Goal: Task Accomplishment & Management: Use online tool/utility

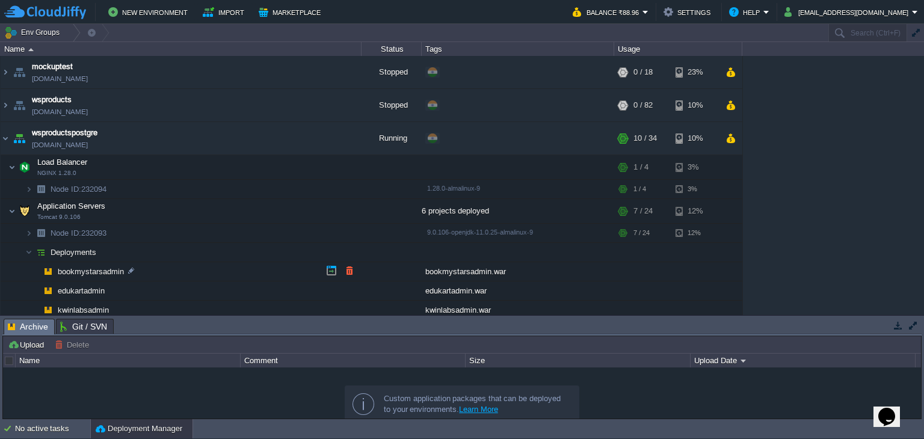
scroll to position [104, 0]
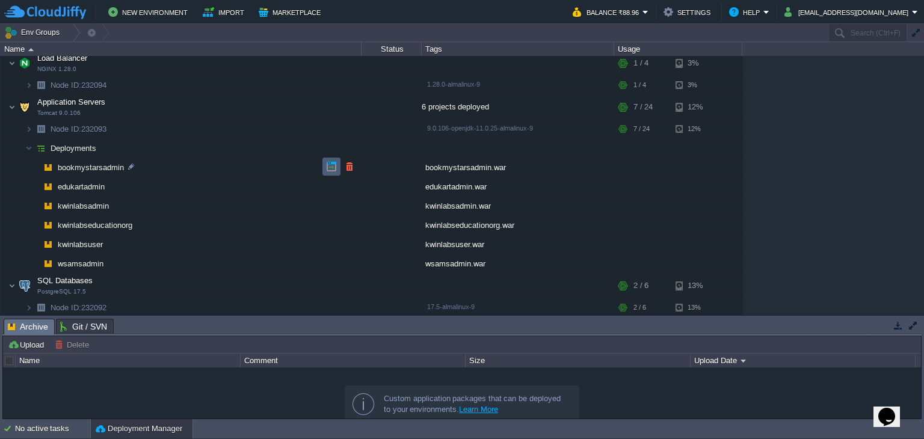
click at [324, 164] on td at bounding box center [332, 167] width 18 height 18
click at [252, 106] on button "button" at bounding box center [253, 106] width 11 height 11
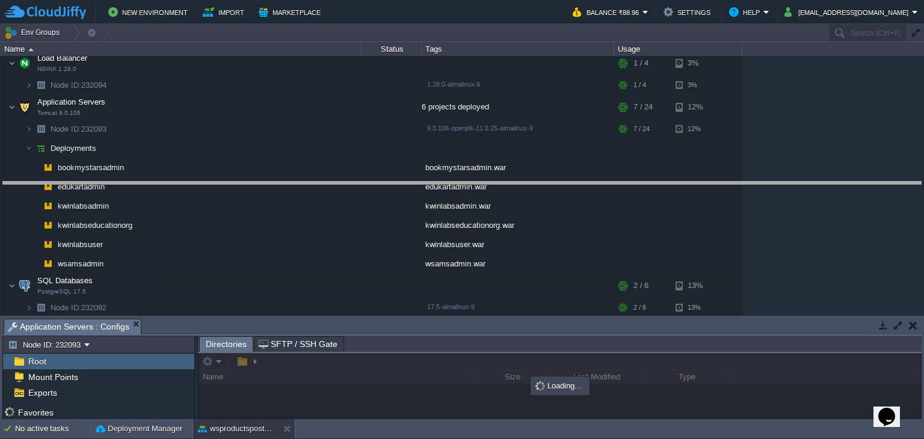
drag, startPoint x: 324, startPoint y: 325, endPoint x: 331, endPoint y: 170, distance: 154.8
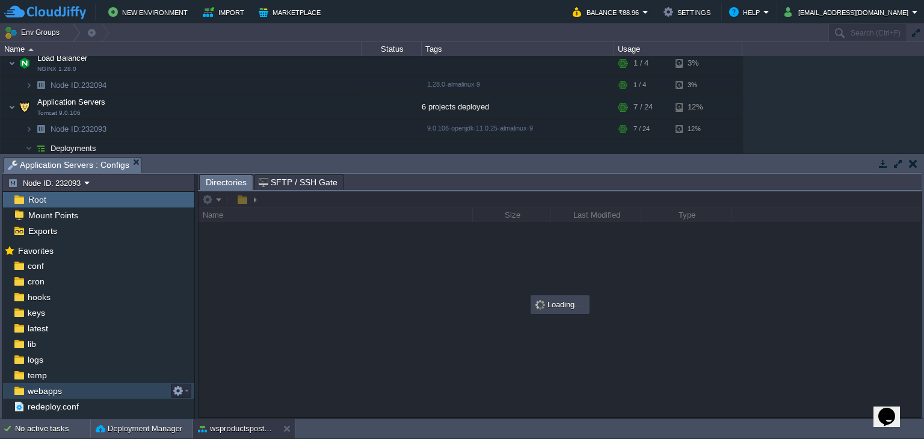
click at [46, 391] on span "webapps" at bounding box center [44, 391] width 39 height 11
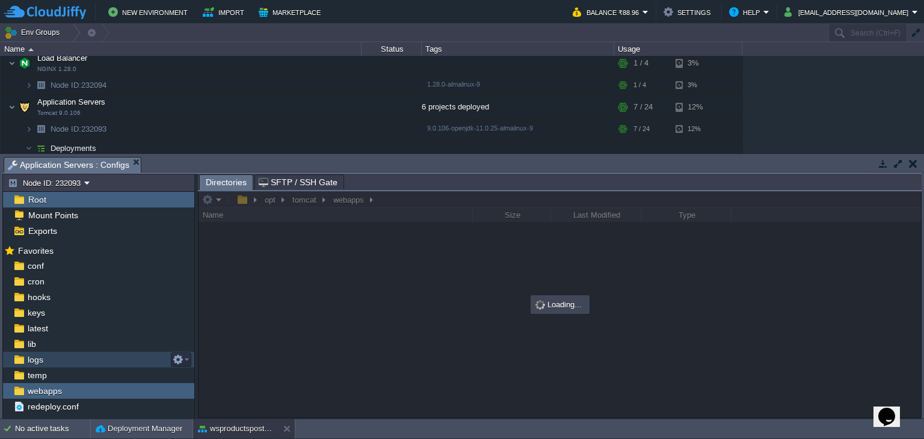
click at [44, 363] on div "logs" at bounding box center [98, 360] width 191 height 16
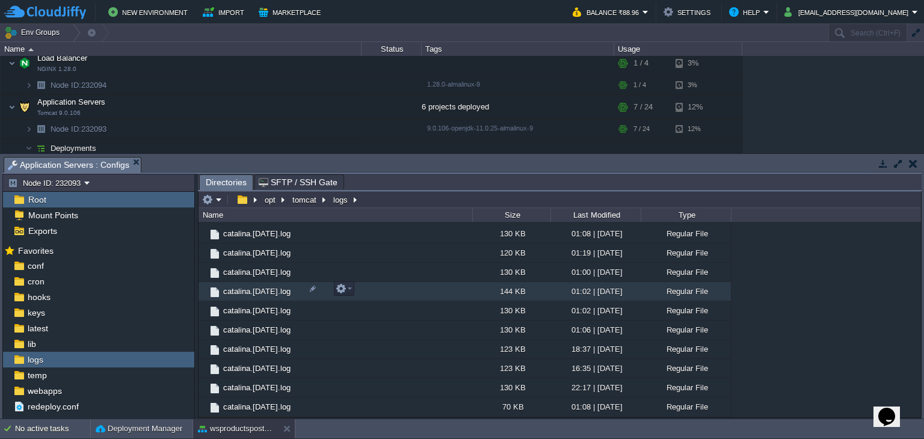
scroll to position [0, 0]
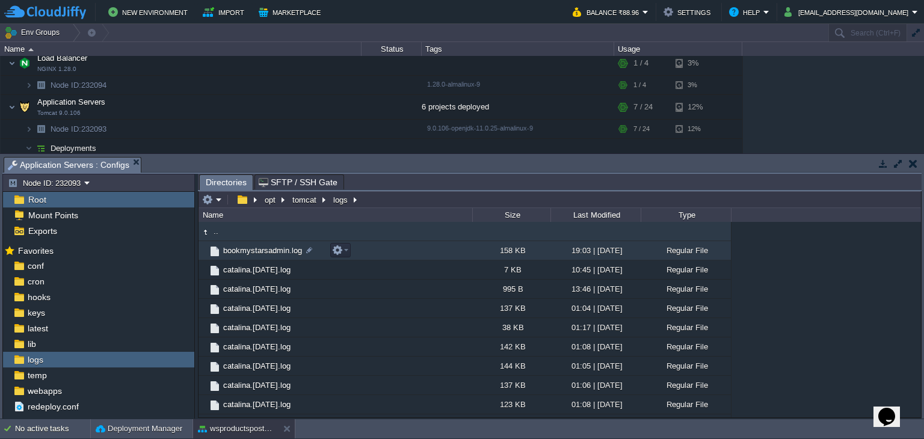
click at [255, 251] on span "bookmystarsadmin.log" at bounding box center [262, 251] width 82 height 10
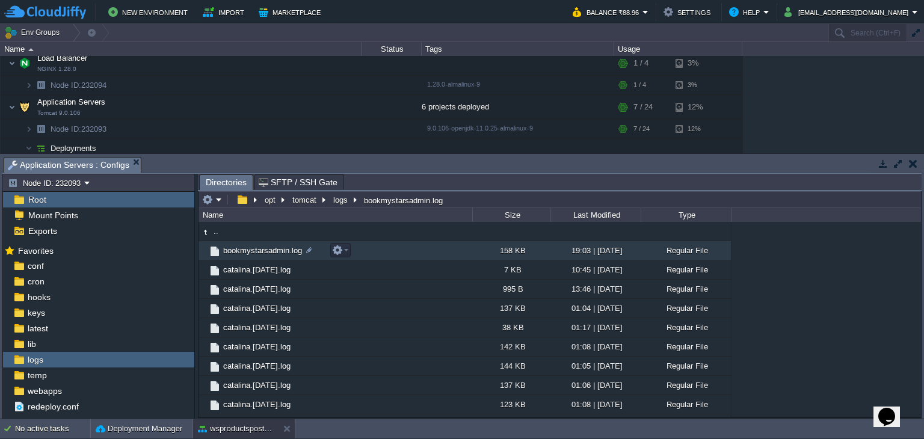
click at [255, 251] on span "bookmystarsadmin.log" at bounding box center [262, 251] width 82 height 10
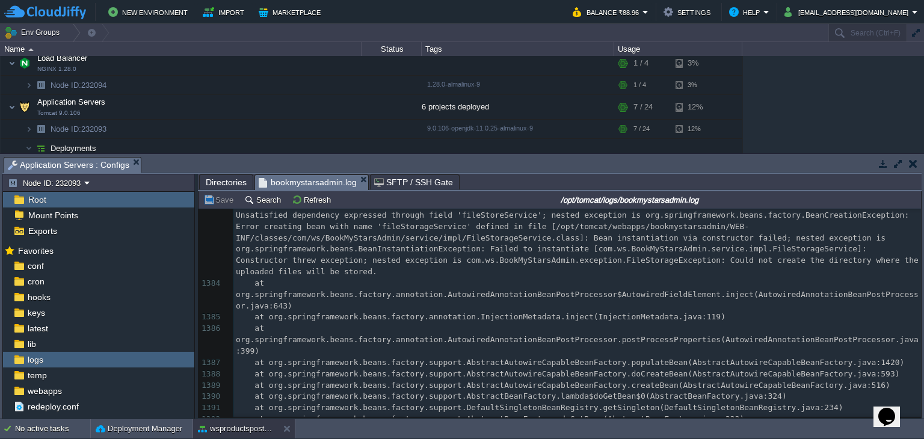
scroll to position [15908, 0]
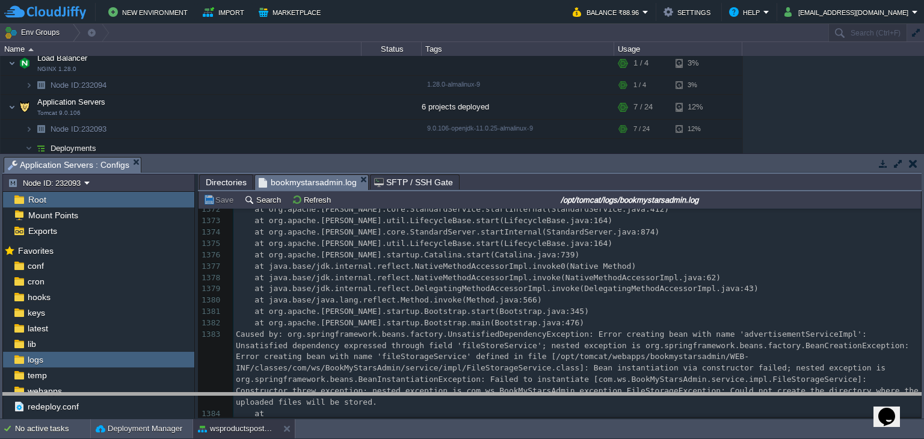
drag, startPoint x: 566, startPoint y: 172, endPoint x: 554, endPoint y: 435, distance: 263.9
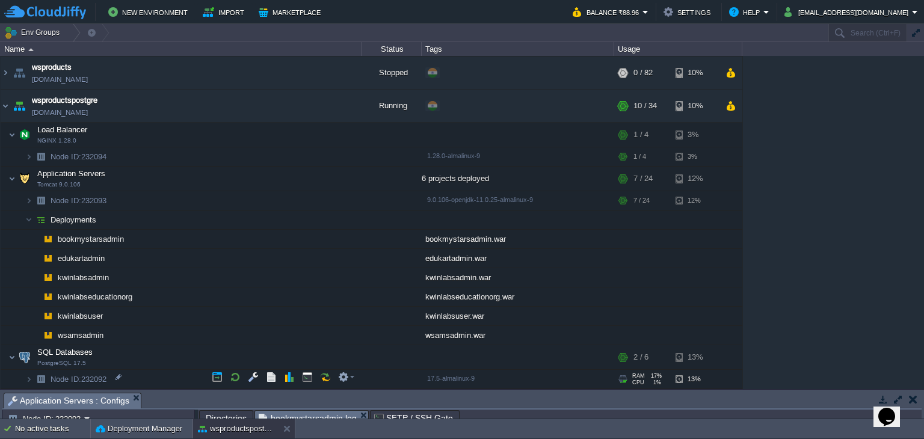
scroll to position [30, 0]
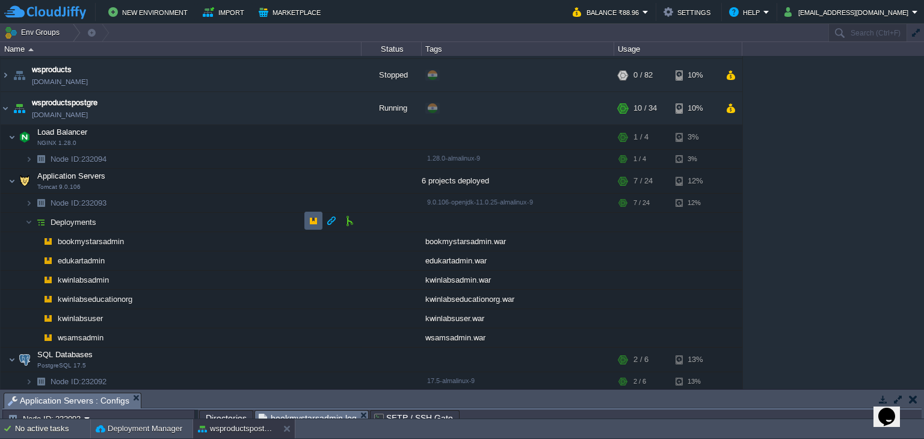
click at [306, 222] on td at bounding box center [314, 221] width 18 height 18
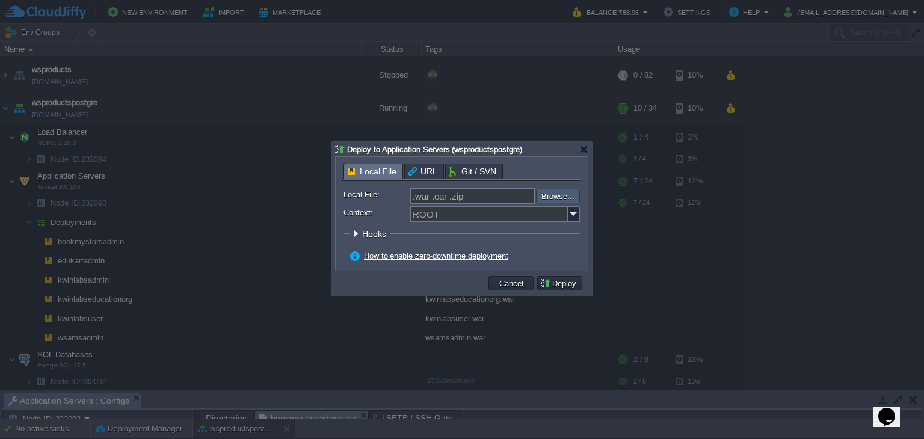
click at [549, 194] on input "file" at bounding box center [504, 196] width 152 height 14
type input "C:\fakepath\bookmystarsadmin.war"
type input "bookmystarsadmin.war"
click at [574, 212] on img at bounding box center [574, 214] width 12 height 16
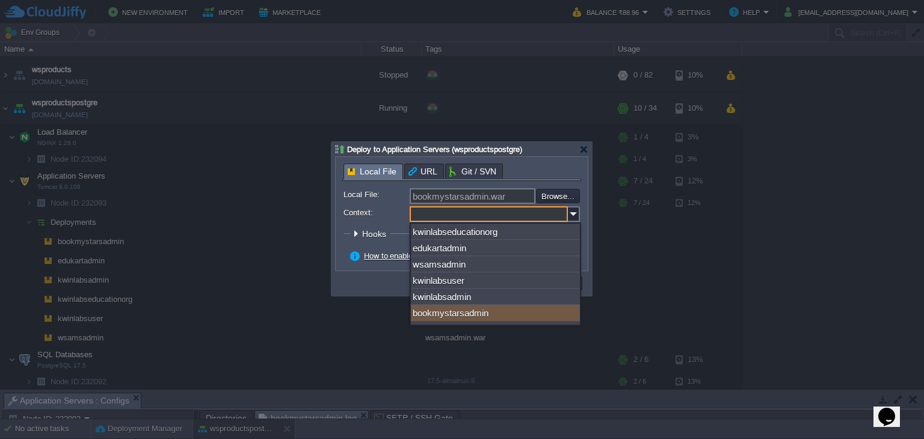
click at [497, 312] on div "bookmystarsadmin" at bounding box center [495, 313] width 169 height 16
type input "bookmystarsadmin"
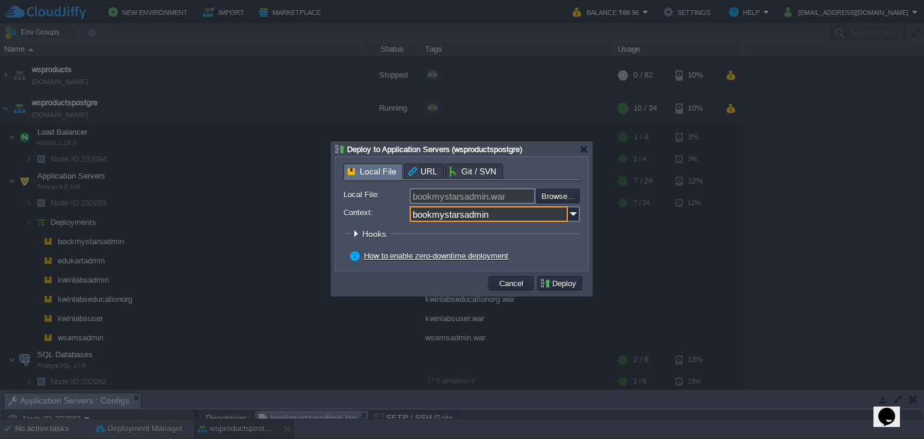
click at [563, 283] on button "Deploy" at bounding box center [560, 283] width 40 height 11
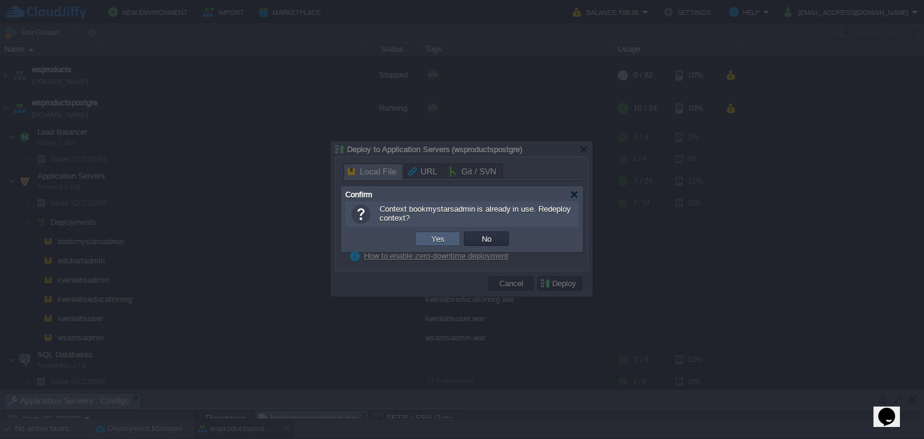
click at [433, 237] on button "Yes" at bounding box center [438, 239] width 20 height 11
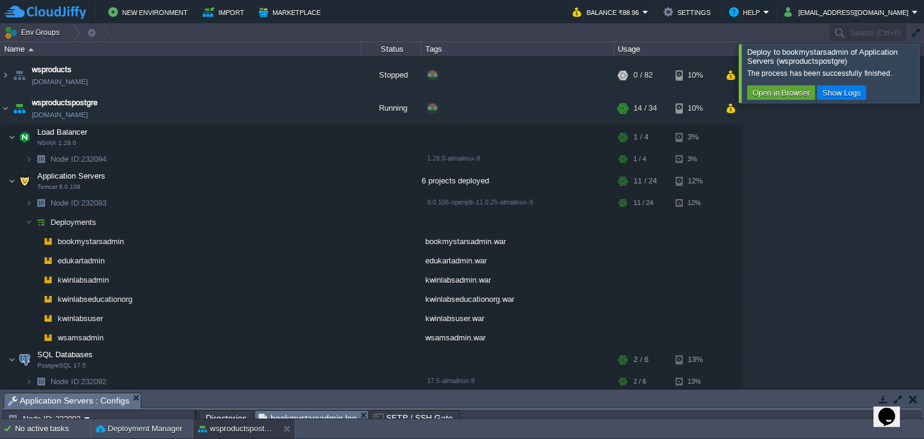
click at [924, 68] on div at bounding box center [939, 73] width 0 height 58
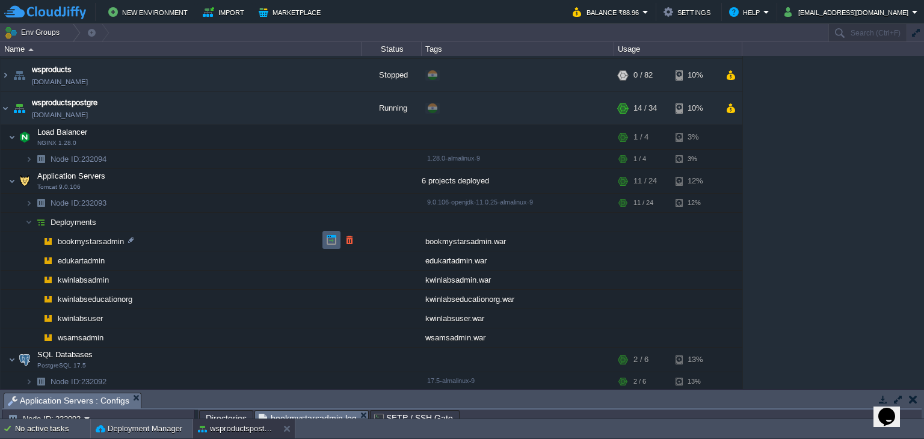
click at [327, 240] on button "button" at bounding box center [331, 240] width 11 height 11
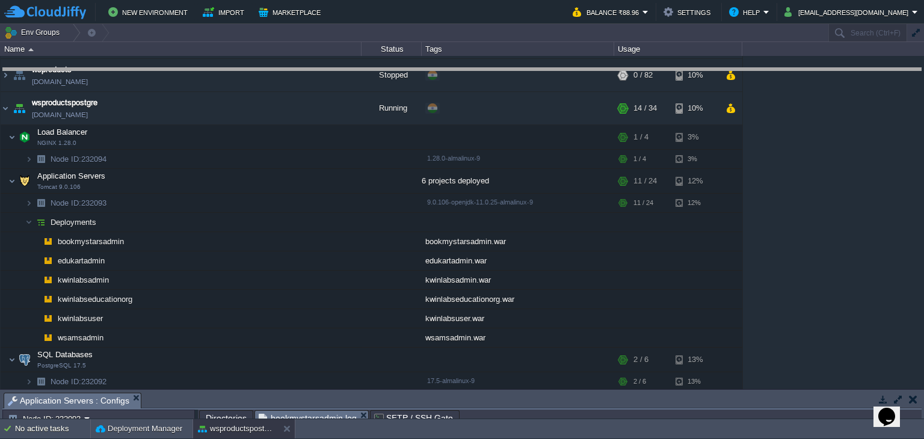
drag, startPoint x: 490, startPoint y: 398, endPoint x: 522, endPoint y: 72, distance: 327.7
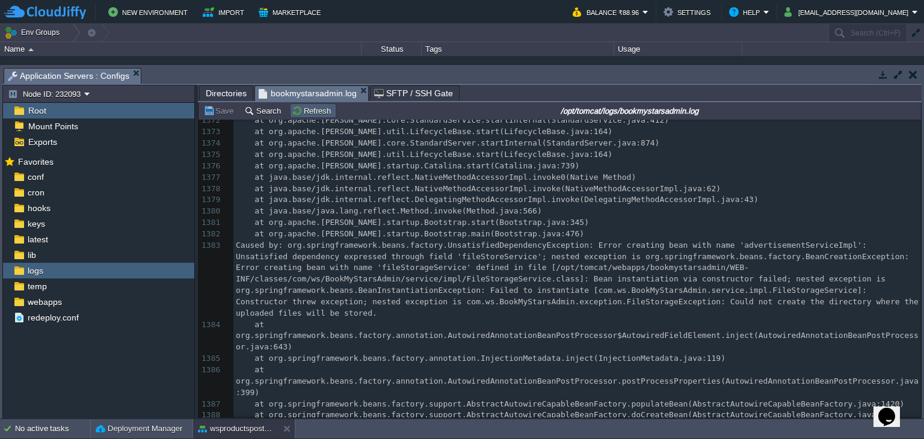
click at [323, 107] on button "Refresh" at bounding box center [313, 110] width 43 height 11
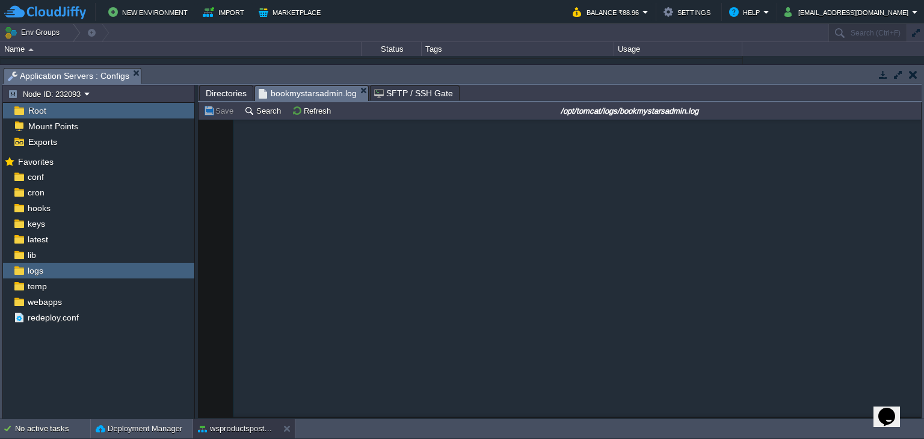
scroll to position [33312, 0]
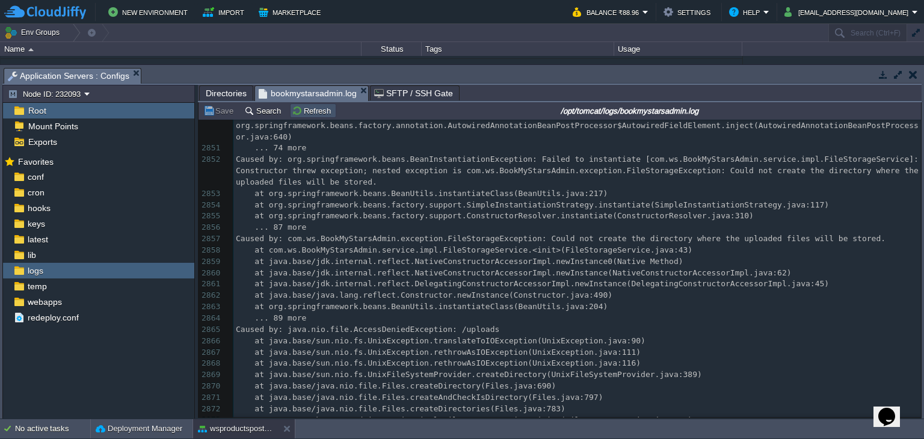
click at [318, 115] on button "Refresh" at bounding box center [313, 110] width 43 height 11
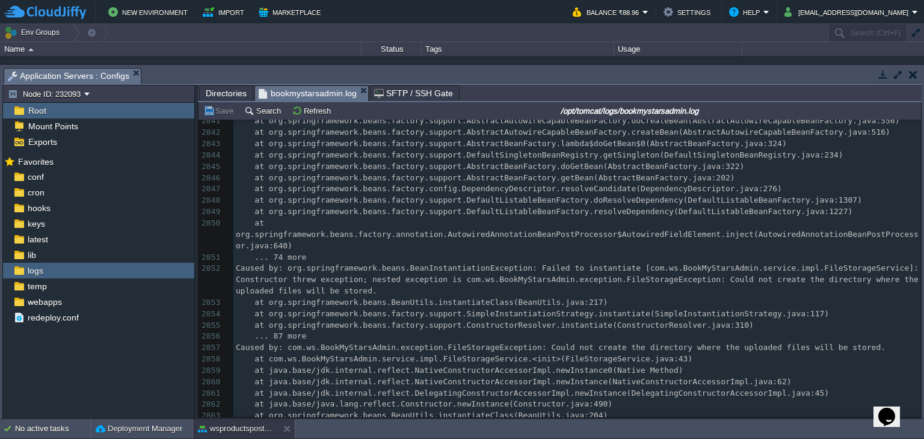
scroll to position [32854, 0]
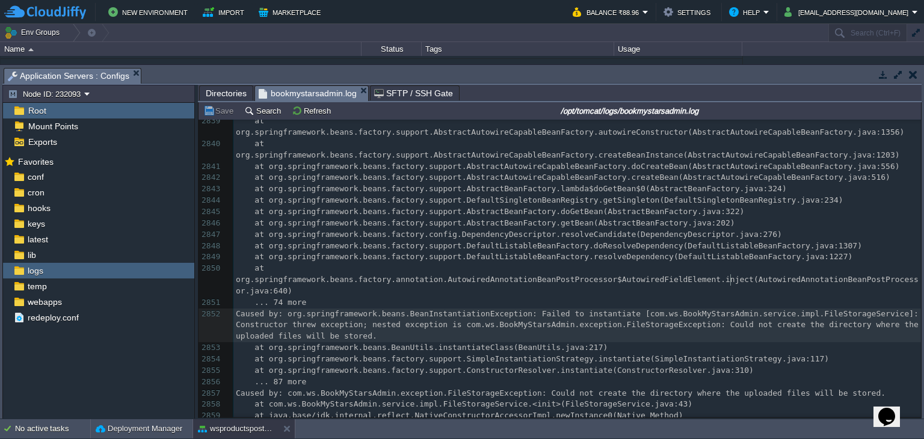
click at [731, 258] on div "2832 at org.springframework.beans.factory.support.DefaultListableBeanFactory.do…" at bounding box center [578, 285] width 688 height 635
click at [731, 297] on pre "... 74 more" at bounding box center [578, 302] width 688 height 11
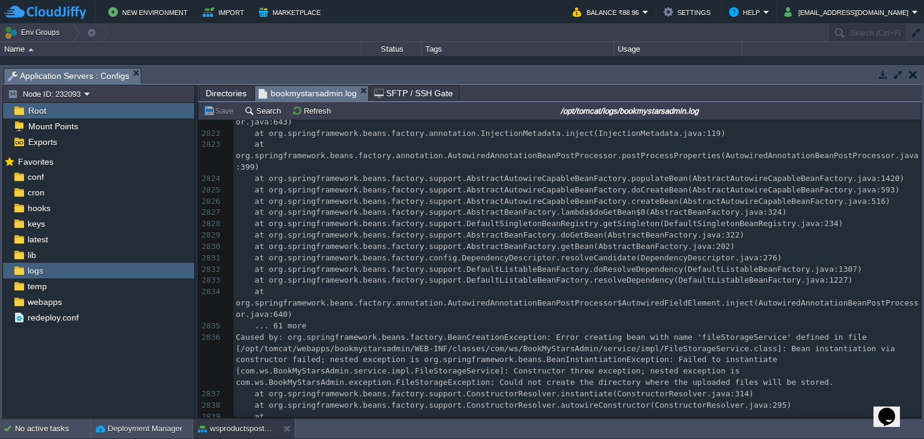
scroll to position [32636, 0]
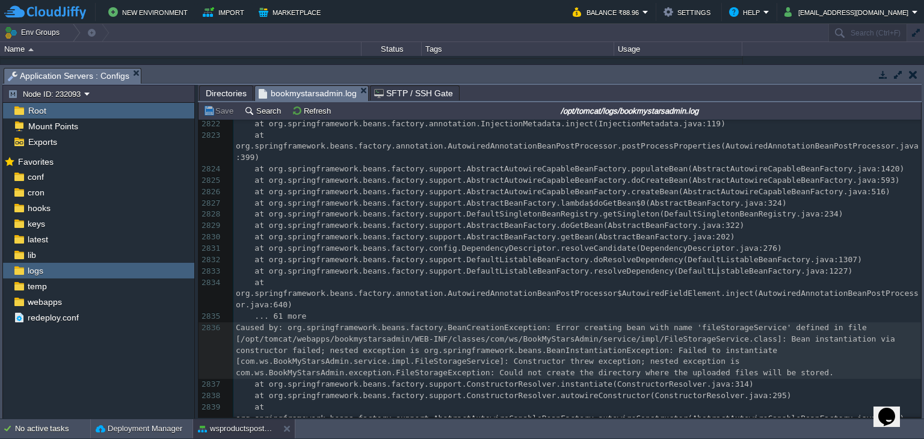
click at [718, 273] on div "2875 ... 74 more 2814 at java.base/jdk.internal.reflect.NativeMethodAccessorImp…" at bounding box center [578, 294] width 688 height 714
type textarea "fileStorageService"
type textarea "bean"
type textarea "name"
type textarea "fileStorageService"
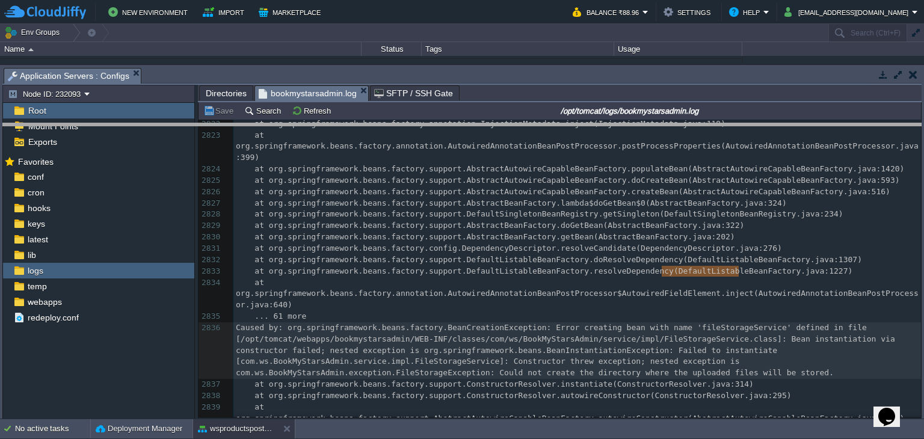
drag, startPoint x: 431, startPoint y: 78, endPoint x: 441, endPoint y: 333, distance: 256.0
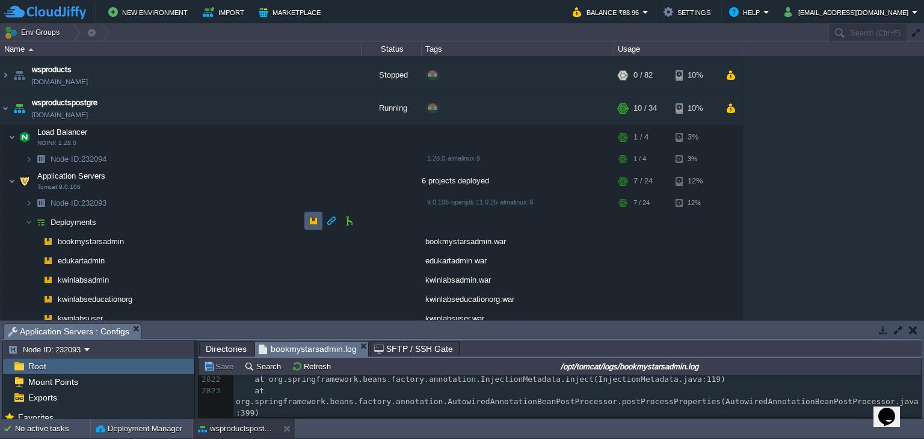
click at [308, 220] on td at bounding box center [314, 221] width 18 height 18
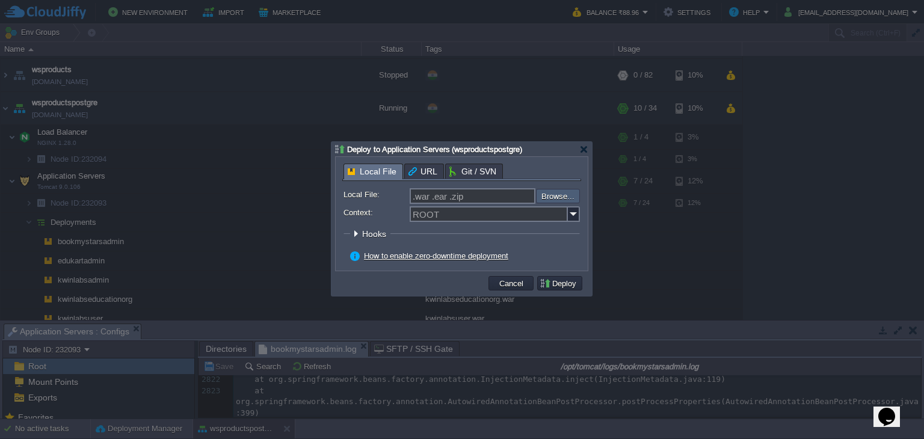
click at [548, 198] on input "file" at bounding box center [504, 196] width 152 height 14
type input "C:\fakepath\bookmystarsadmin.war"
type input "bookmystarsadmin.war"
click at [568, 217] on img at bounding box center [574, 214] width 12 height 16
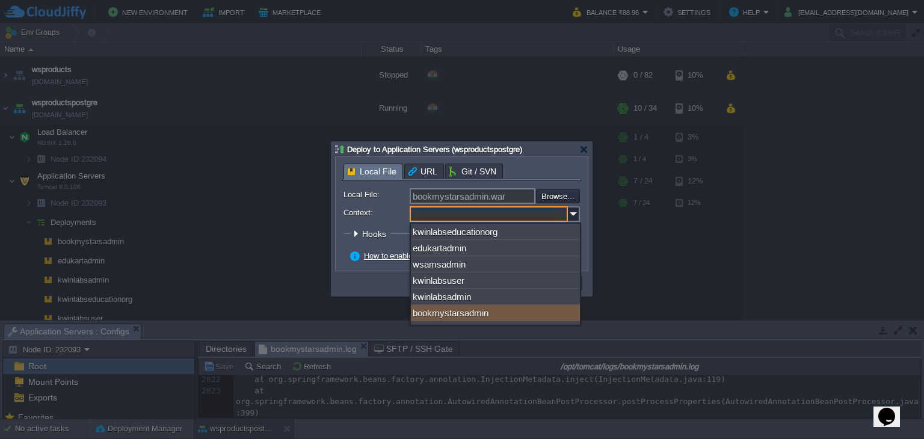
click at [533, 314] on div "bookmystarsadmin" at bounding box center [495, 313] width 169 height 16
type input "bookmystarsadmin"
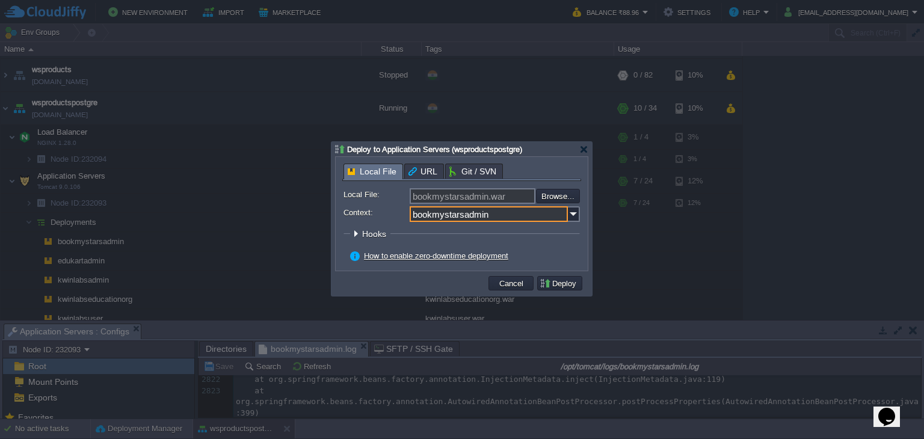
click at [566, 280] on button "Deploy" at bounding box center [560, 283] width 40 height 11
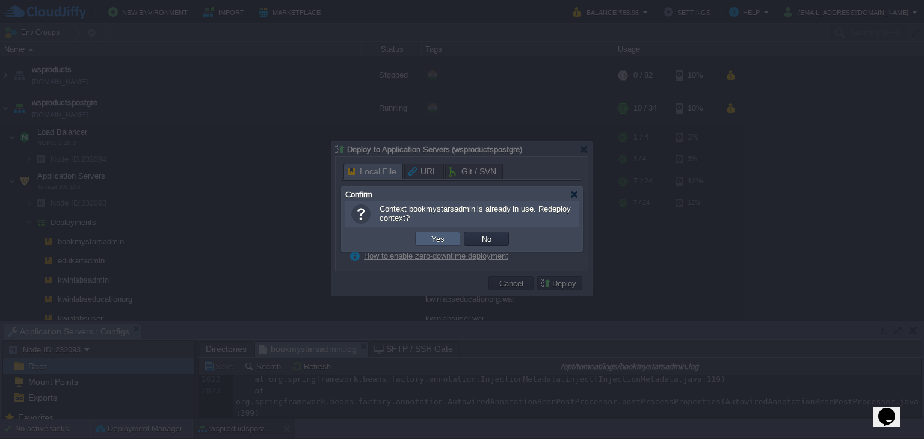
click at [436, 237] on button "Yes" at bounding box center [438, 239] width 20 height 11
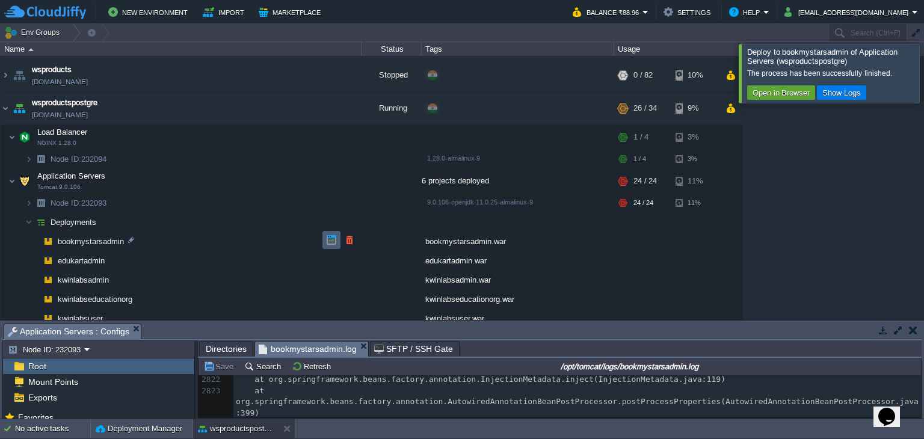
click at [326, 241] on button "button" at bounding box center [331, 240] width 11 height 11
click at [924, 71] on div at bounding box center [939, 73] width 0 height 58
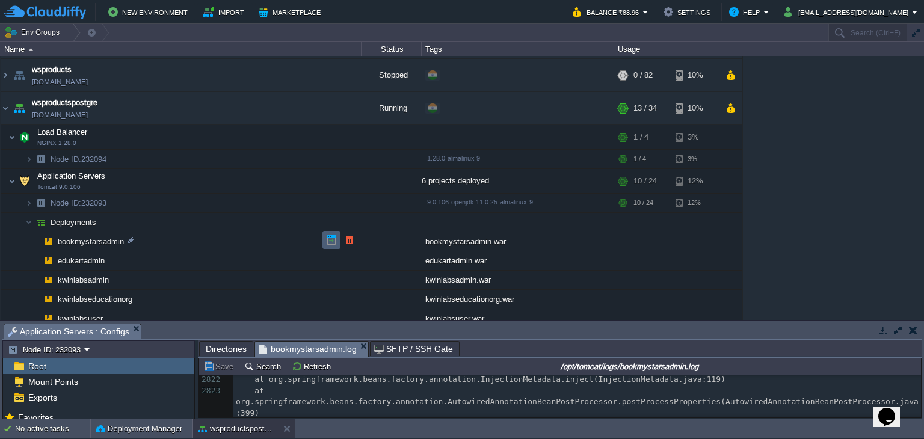
click at [330, 241] on button "button" at bounding box center [331, 240] width 11 height 11
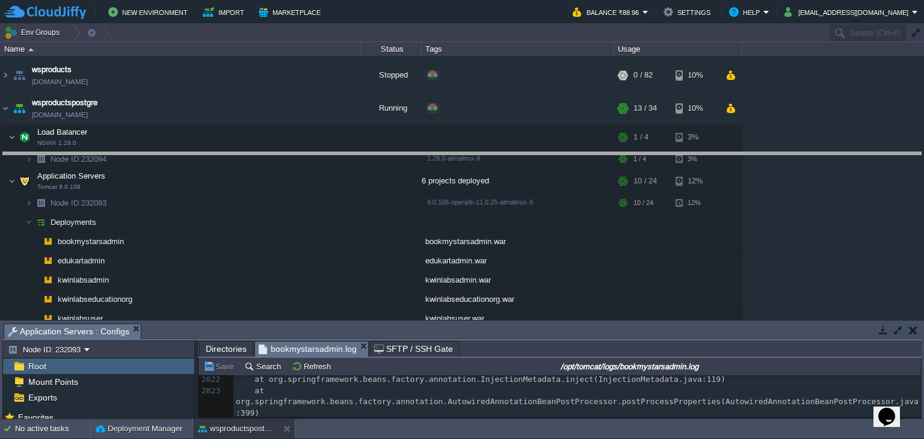
drag, startPoint x: 385, startPoint y: 328, endPoint x: 384, endPoint y: 157, distance: 170.9
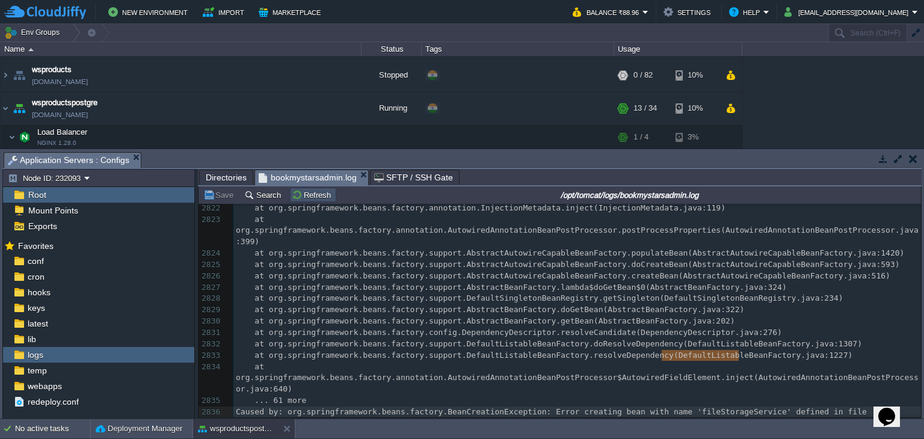
click at [306, 200] on button "Refresh" at bounding box center [313, 195] width 43 height 11
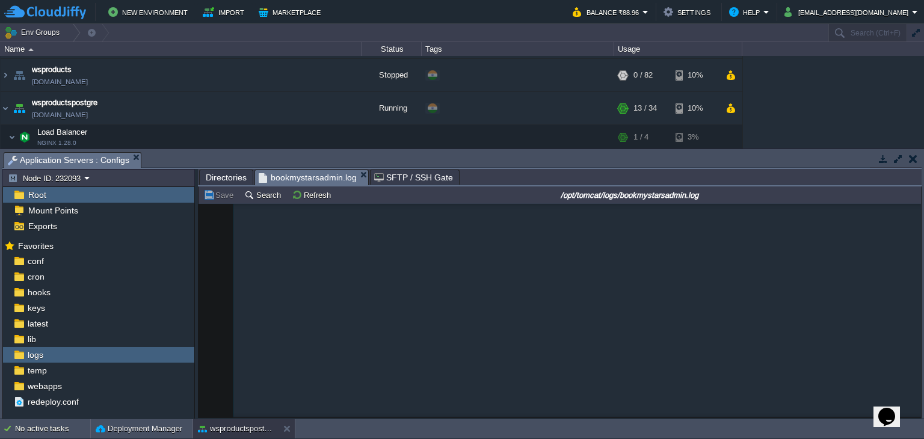
scroll to position [50226, 0]
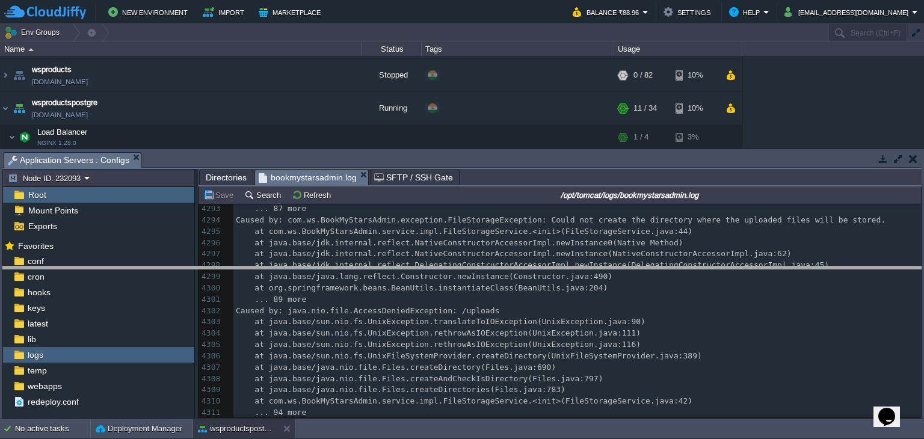
drag, startPoint x: 278, startPoint y: 155, endPoint x: 282, endPoint y: 295, distance: 139.7
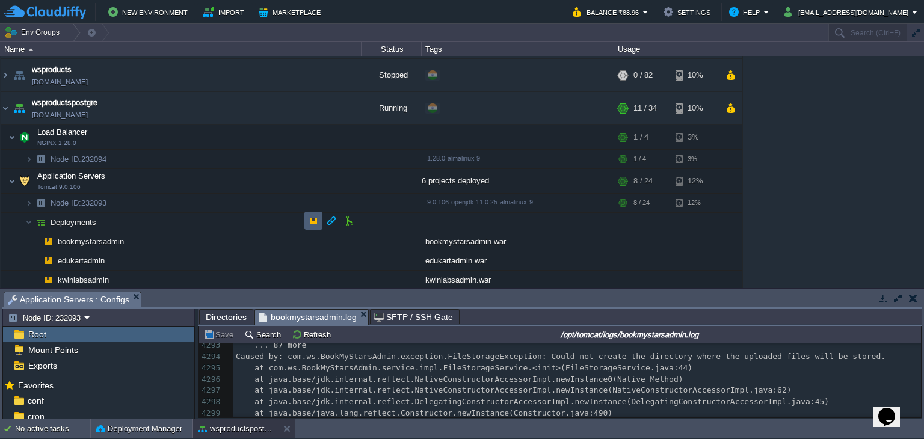
click at [309, 216] on button "button" at bounding box center [313, 220] width 11 height 11
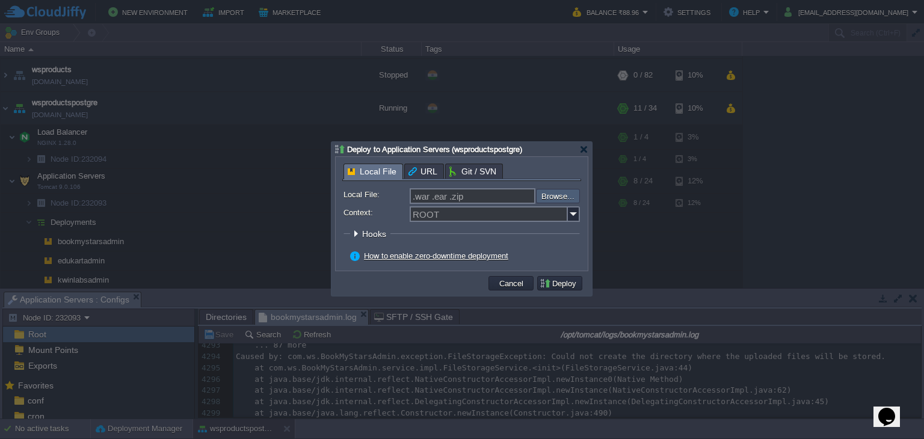
click at [547, 191] on input "file" at bounding box center [504, 196] width 152 height 14
type input "C:\fakepath\bookmystarsadmin.war"
type input "bookmystarsadmin.war"
click at [574, 215] on img at bounding box center [574, 214] width 12 height 16
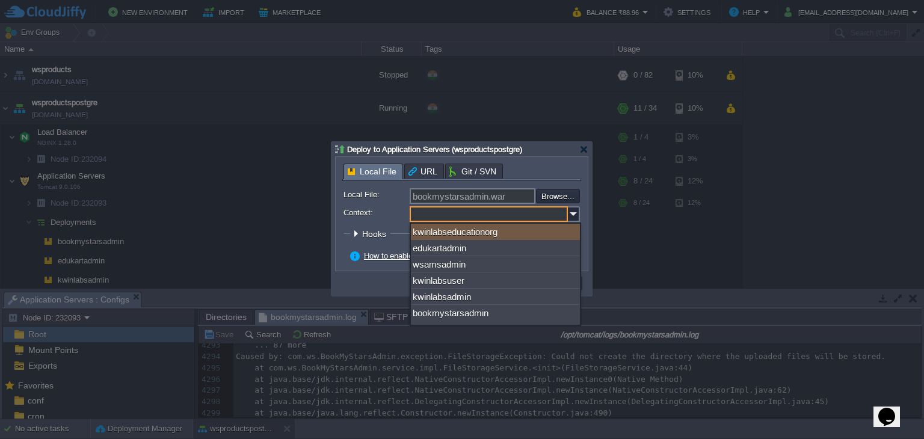
click at [532, 234] on div "kwinlabseducationorg" at bounding box center [495, 232] width 169 height 16
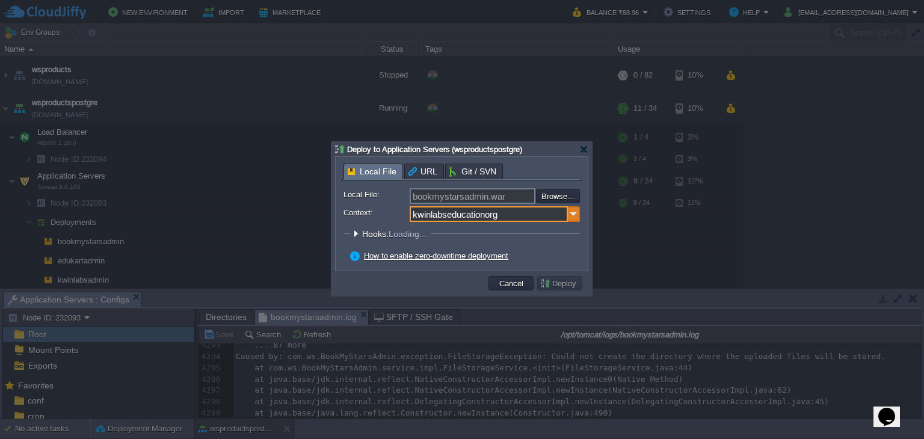
click at [572, 216] on img at bounding box center [574, 214] width 12 height 16
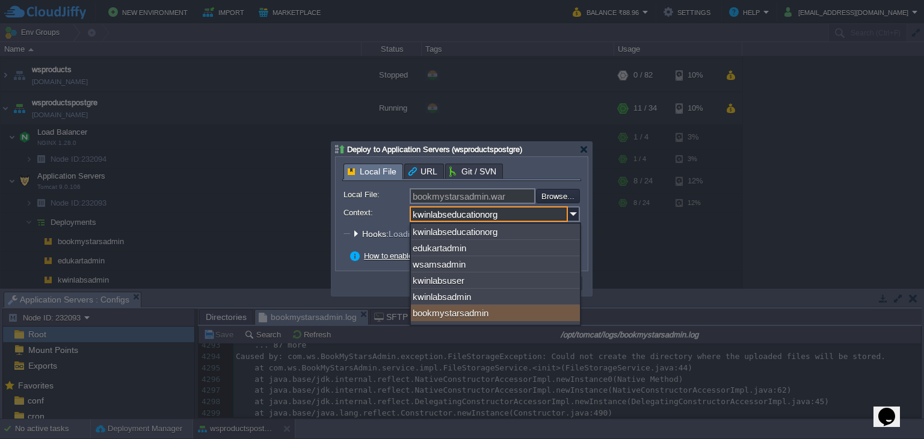
click at [518, 311] on div "bookmystarsadmin" at bounding box center [495, 313] width 169 height 16
type input "bookmystarsadmin"
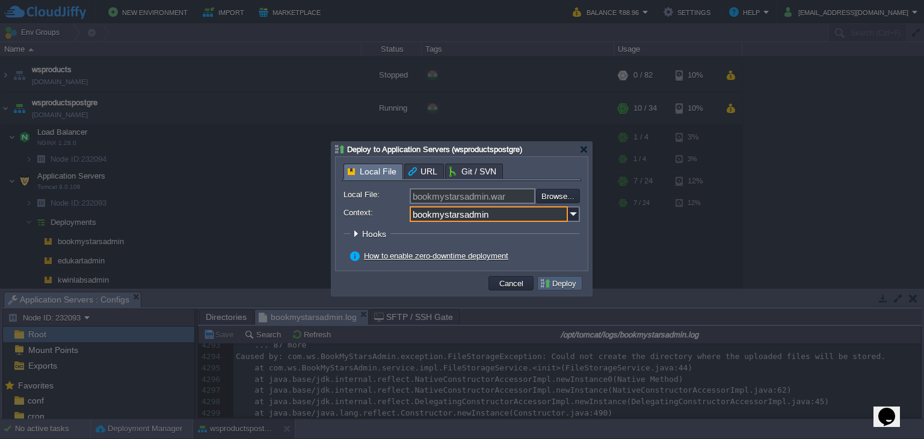
click at [551, 283] on button "Deploy" at bounding box center [560, 283] width 40 height 11
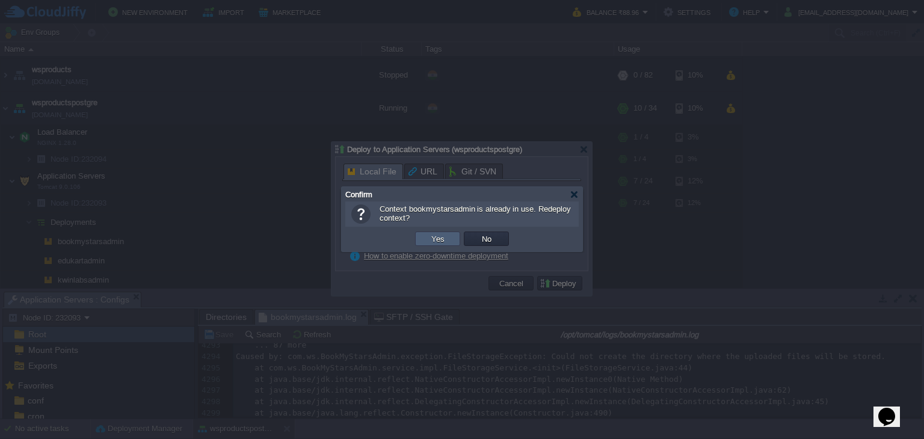
click at [439, 237] on button "Yes" at bounding box center [438, 239] width 20 height 11
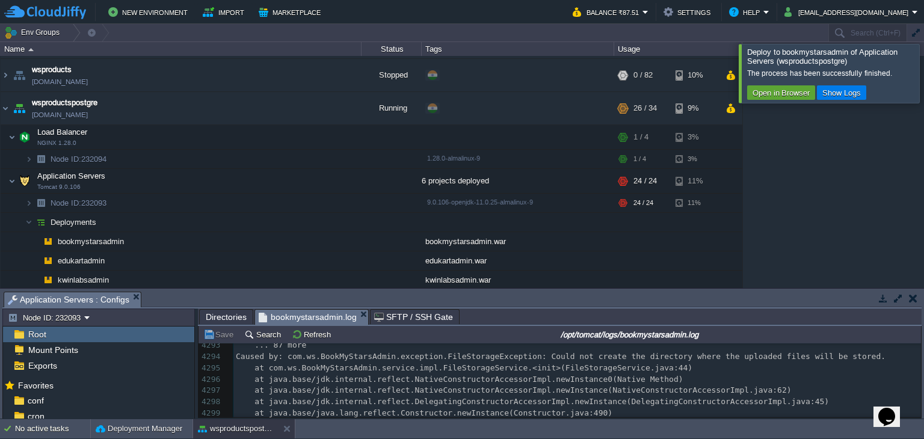
click at [924, 73] on div at bounding box center [939, 73] width 0 height 58
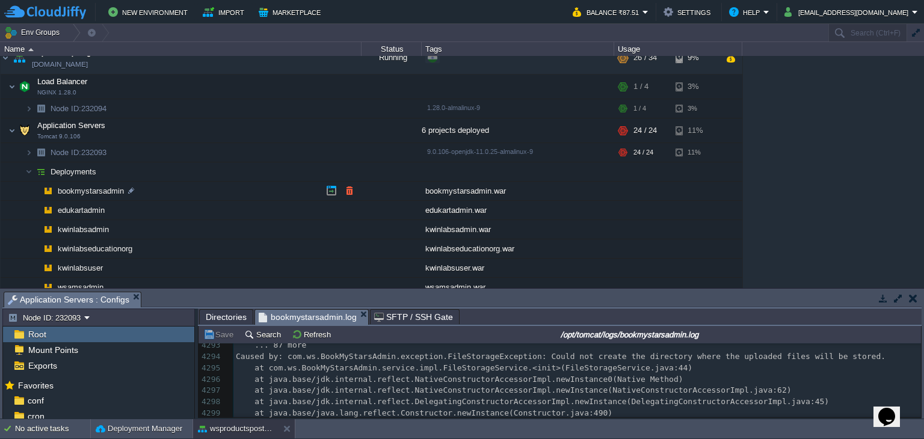
scroll to position [131, 0]
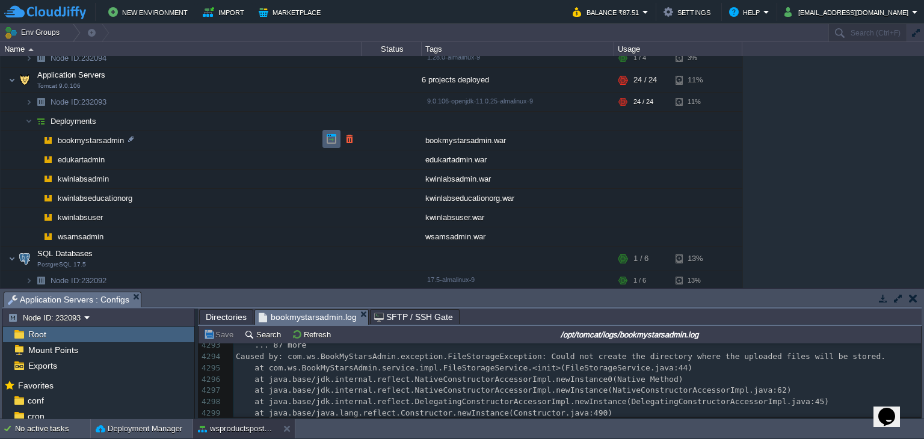
click at [332, 143] on button "button" at bounding box center [331, 139] width 11 height 11
click at [309, 114] on button "button" at bounding box center [313, 119] width 11 height 11
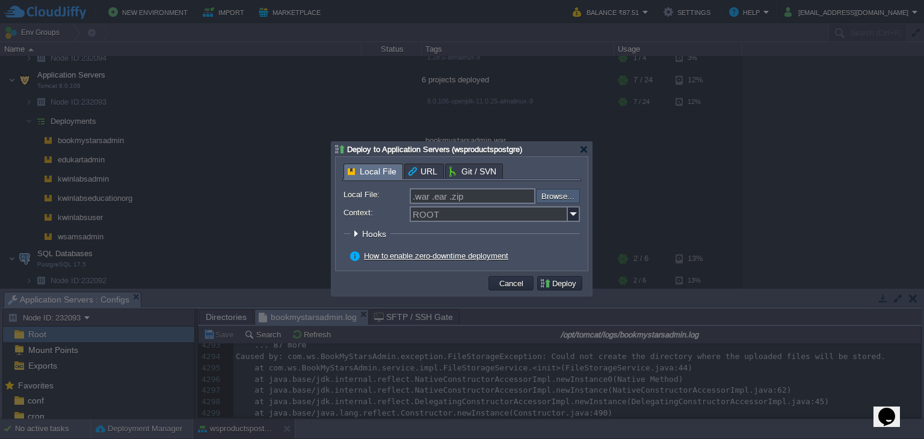
click at [567, 197] on input "file" at bounding box center [504, 196] width 152 height 14
type input "C:\fakepath\bookmystarsadmin.war"
type input "bookmystarsadmin.war"
click at [574, 218] on img at bounding box center [574, 214] width 12 height 16
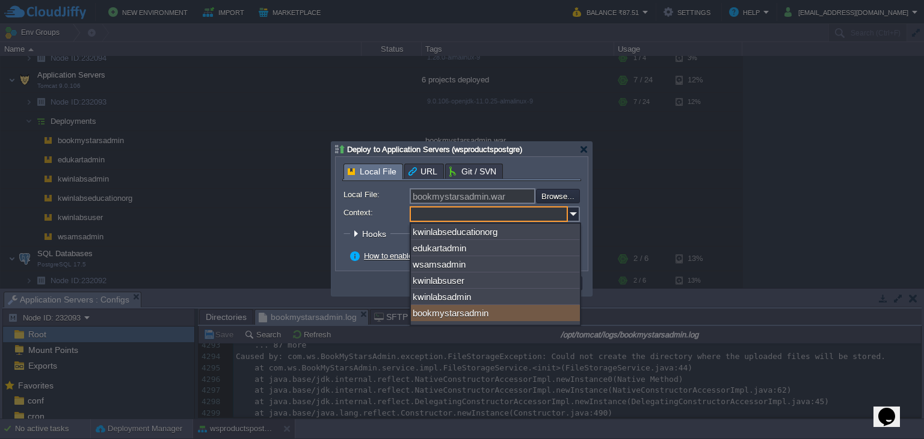
click at [521, 314] on div "bookmystarsadmin" at bounding box center [495, 313] width 169 height 16
type input "bookmystarsadmin"
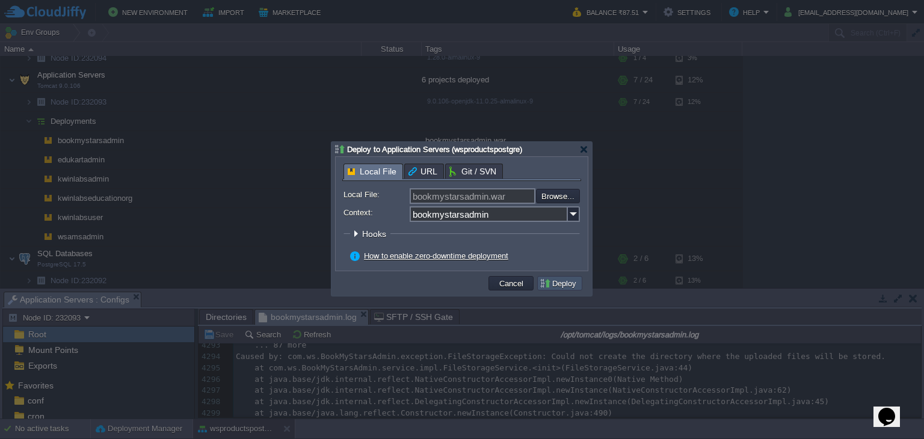
click at [572, 287] on button "Deploy" at bounding box center [560, 283] width 40 height 11
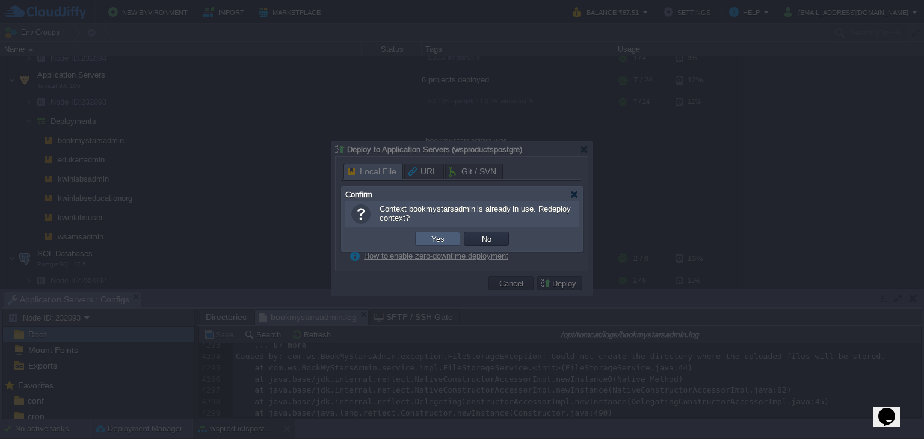
click at [452, 235] on td "Yes" at bounding box center [437, 239] width 45 height 14
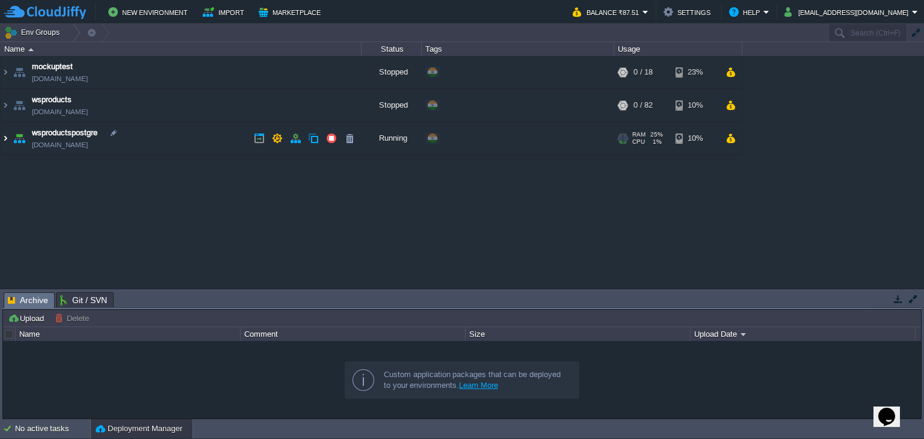
drag, startPoint x: 3, startPoint y: 140, endPoint x: 169, endPoint y: 153, distance: 166.6
click at [3, 140] on img at bounding box center [6, 138] width 10 height 32
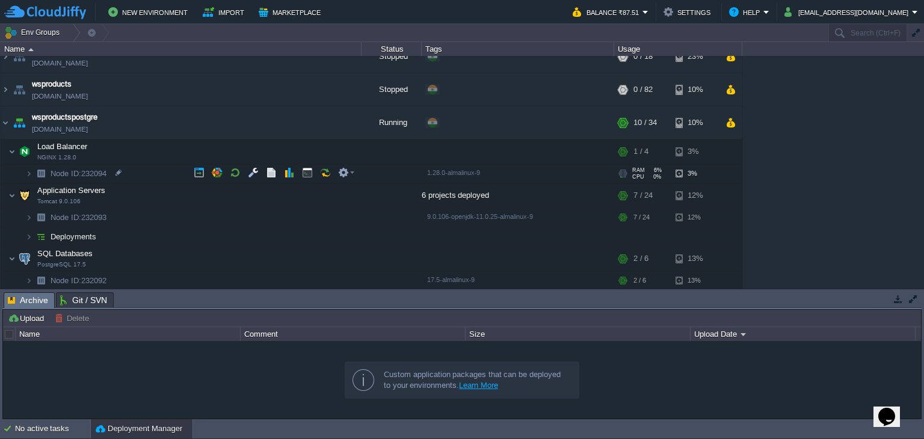
scroll to position [16, 0]
click at [28, 232] on img at bounding box center [28, 236] width 7 height 19
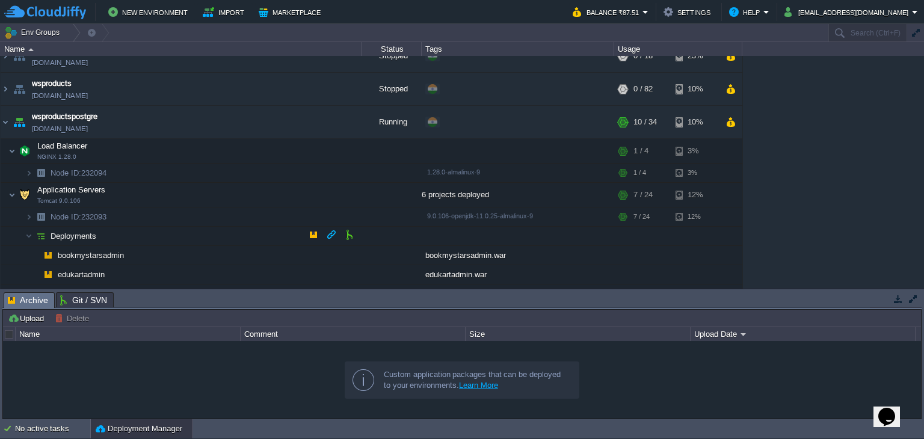
scroll to position [131, 0]
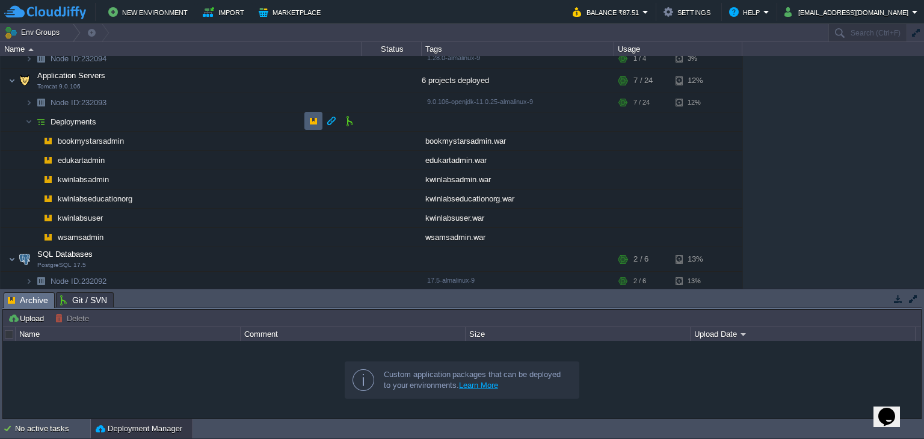
click at [318, 119] on button "button" at bounding box center [313, 121] width 11 height 11
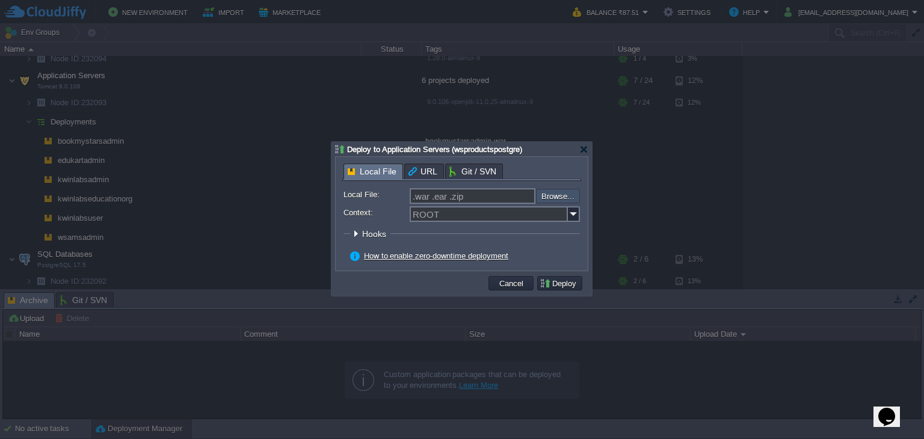
click at [551, 198] on input "file" at bounding box center [504, 196] width 152 height 14
type input "C:\fakepath\bookmystarsadmin.war"
type input "bookmystarsadmin.war"
click at [577, 211] on img at bounding box center [574, 214] width 12 height 16
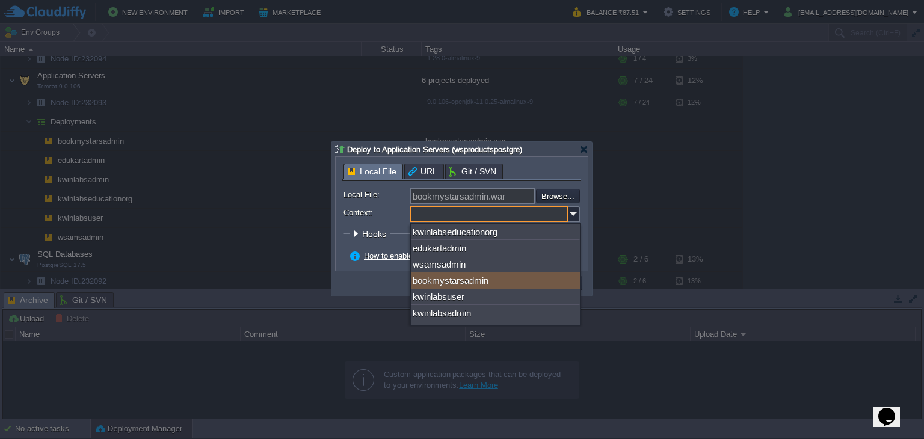
click at [535, 289] on div "bookmystarsadmin" at bounding box center [495, 281] width 169 height 16
type input "bookmystarsadmin"
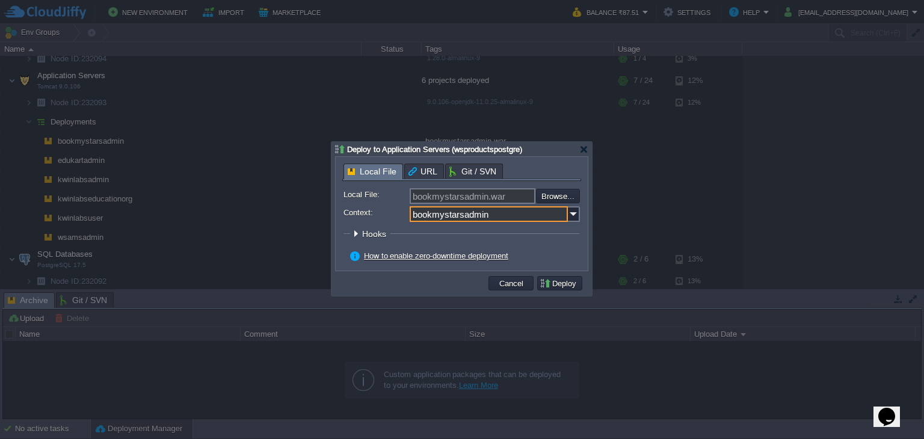
click at [574, 285] on button "Deploy" at bounding box center [560, 283] width 40 height 11
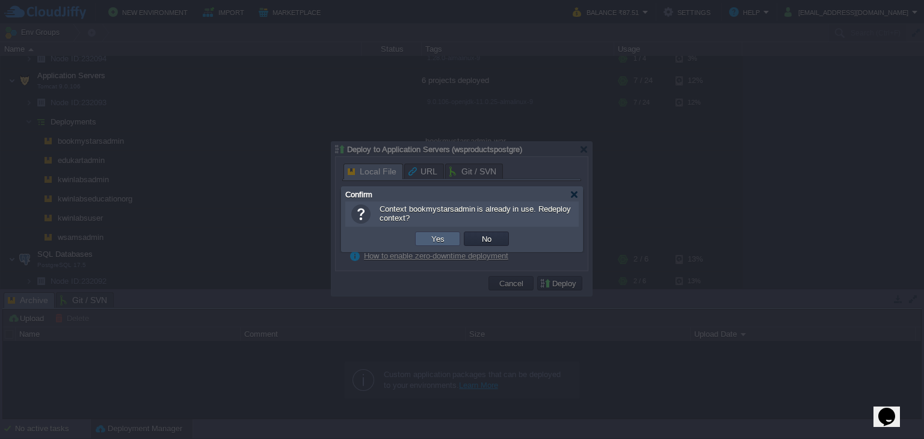
click at [432, 235] on button "Yes" at bounding box center [438, 239] width 20 height 11
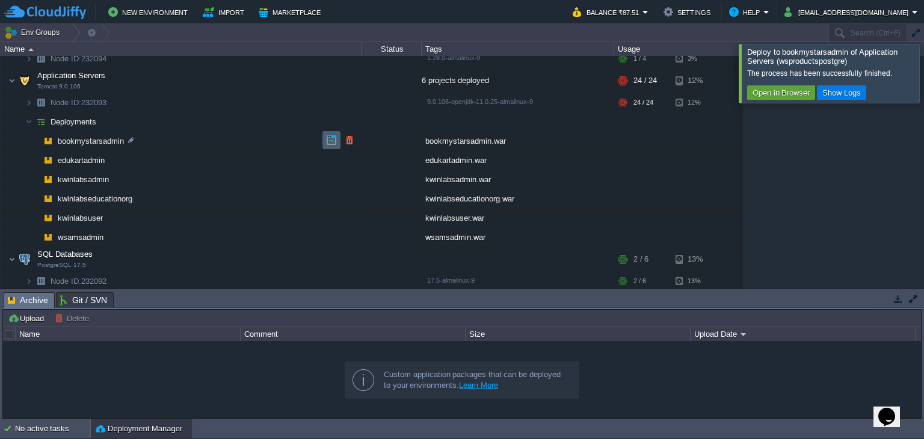
click at [329, 139] on button "button" at bounding box center [331, 140] width 11 height 11
click at [221, 279] on button "button" at bounding box center [217, 279] width 11 height 11
click at [312, 117] on button "button" at bounding box center [313, 121] width 11 height 11
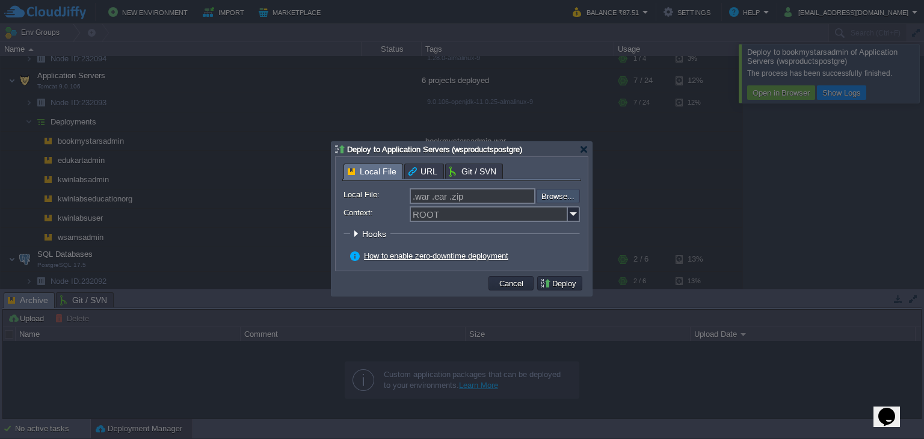
click at [547, 197] on input "file" at bounding box center [504, 196] width 152 height 14
type input "C:\fakepath\bookmystarsadmin.war"
type input "bookmystarsadmin.war"
click at [573, 215] on img at bounding box center [574, 214] width 12 height 16
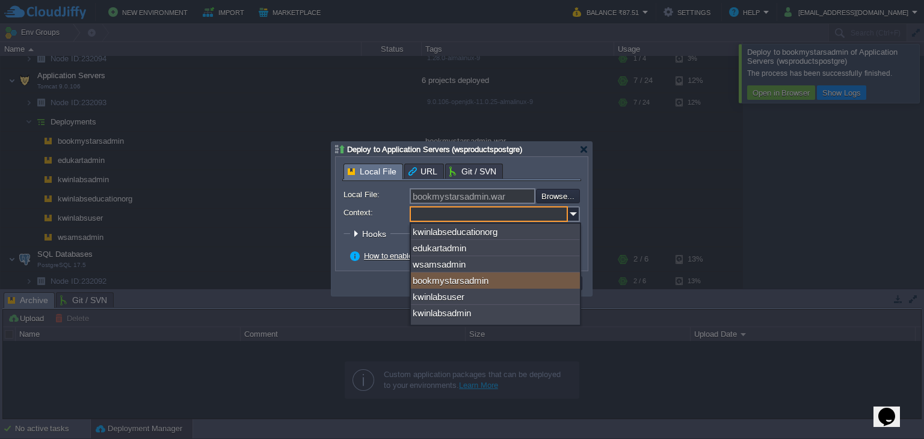
click at [534, 285] on div "bookmystarsadmin" at bounding box center [495, 281] width 169 height 16
type input "bookmystarsadmin"
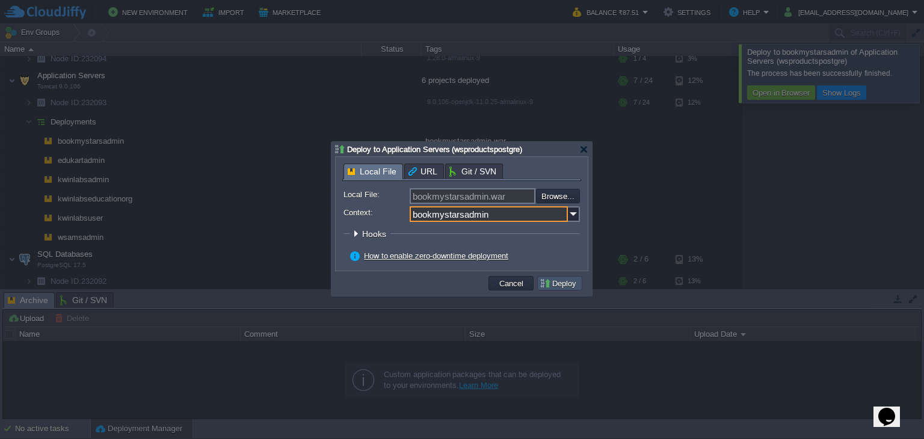
click at [562, 283] on button "Deploy" at bounding box center [560, 283] width 40 height 11
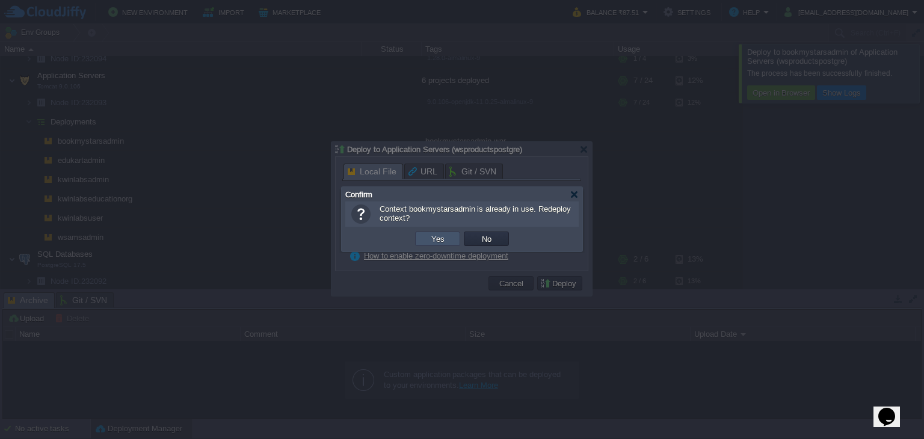
click at [439, 237] on button "Yes" at bounding box center [438, 239] width 20 height 11
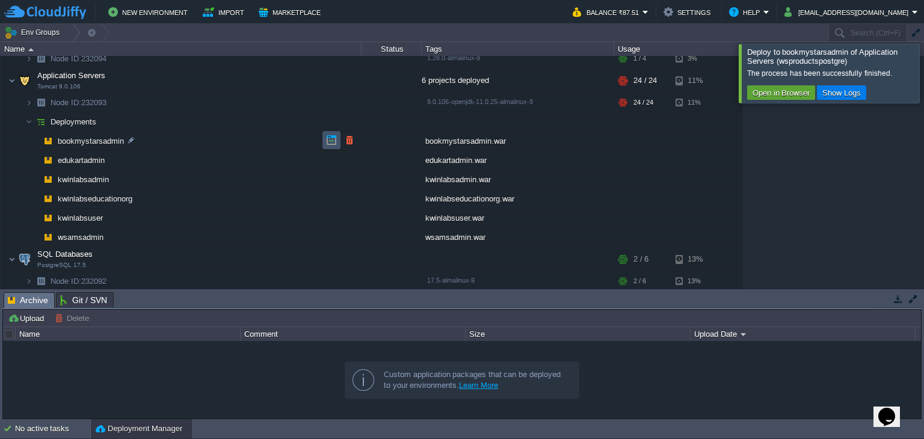
click at [334, 140] on button "button" at bounding box center [331, 140] width 11 height 11
click at [330, 140] on button "button" at bounding box center [331, 140] width 11 height 11
click at [332, 144] on button "button" at bounding box center [331, 140] width 11 height 11
click at [333, 139] on button "button" at bounding box center [331, 140] width 11 height 11
click at [326, 138] on button "button" at bounding box center [331, 140] width 11 height 11
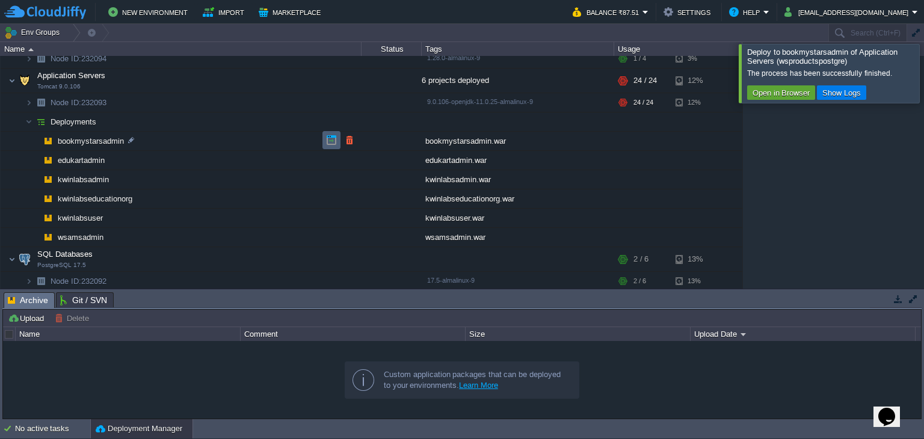
click at [333, 140] on button "button" at bounding box center [331, 140] width 11 height 11
